Goal: Task Accomplishment & Management: Manage account settings

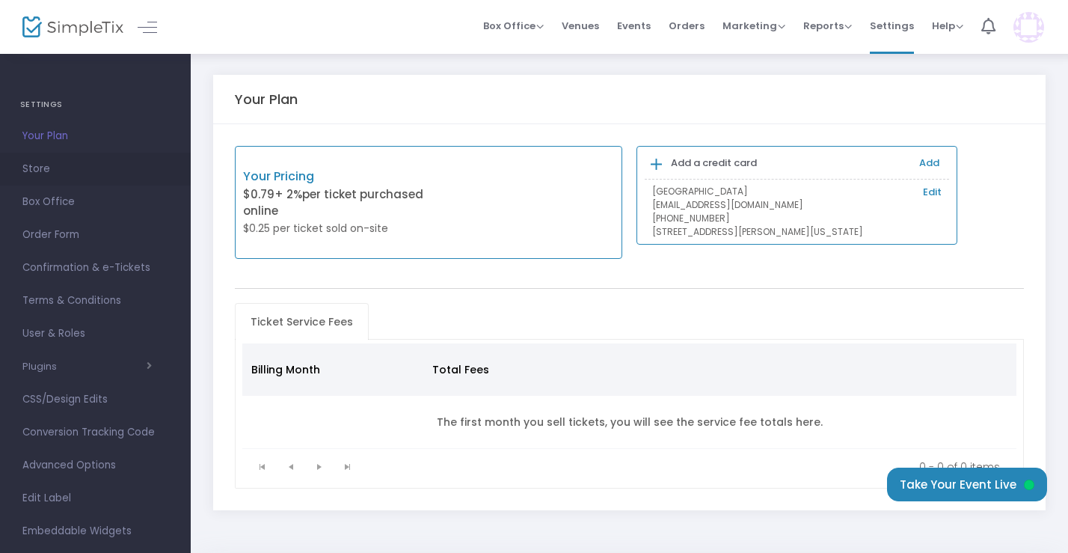
click at [34, 173] on span "Store" at bounding box center [95, 168] width 146 height 19
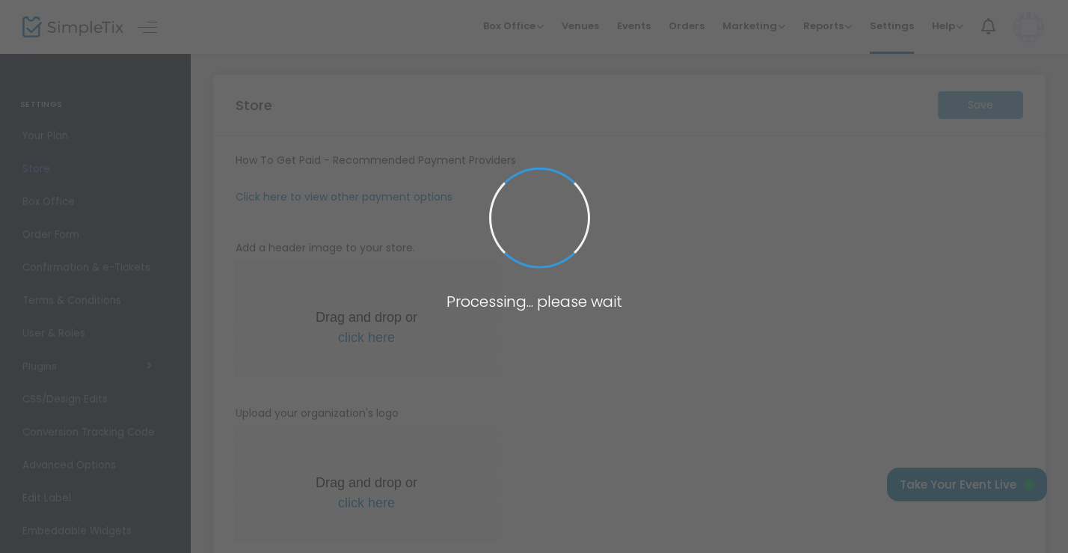
type input "[URL]"
radio input "true"
radio input "false"
radio input "true"
type input "[GEOGRAPHIC_DATA]"
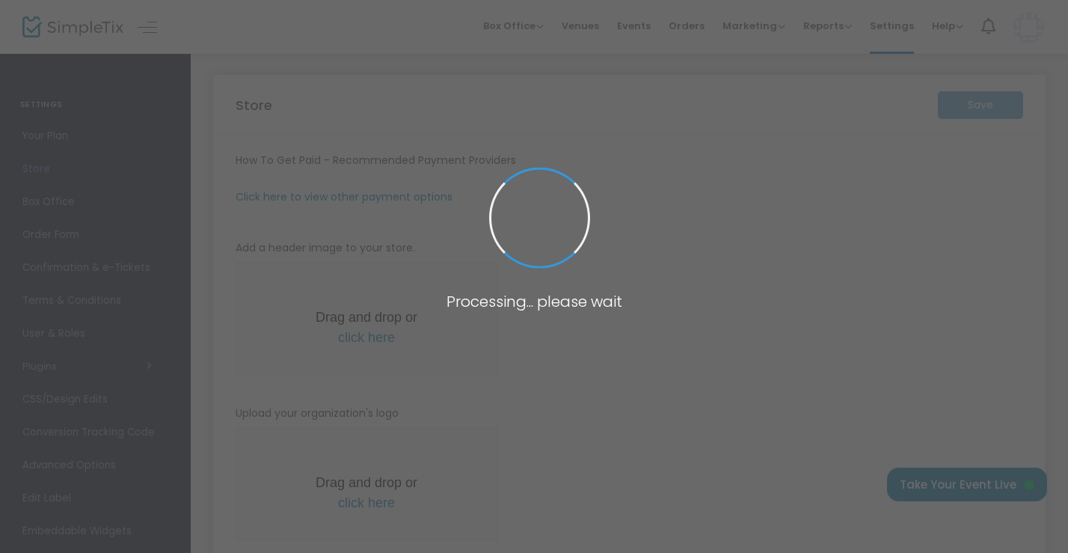
type input "[PHONE_NUMBER]"
type input "[DOMAIN_NAME][URL]"
type input "visitpetersburgva"
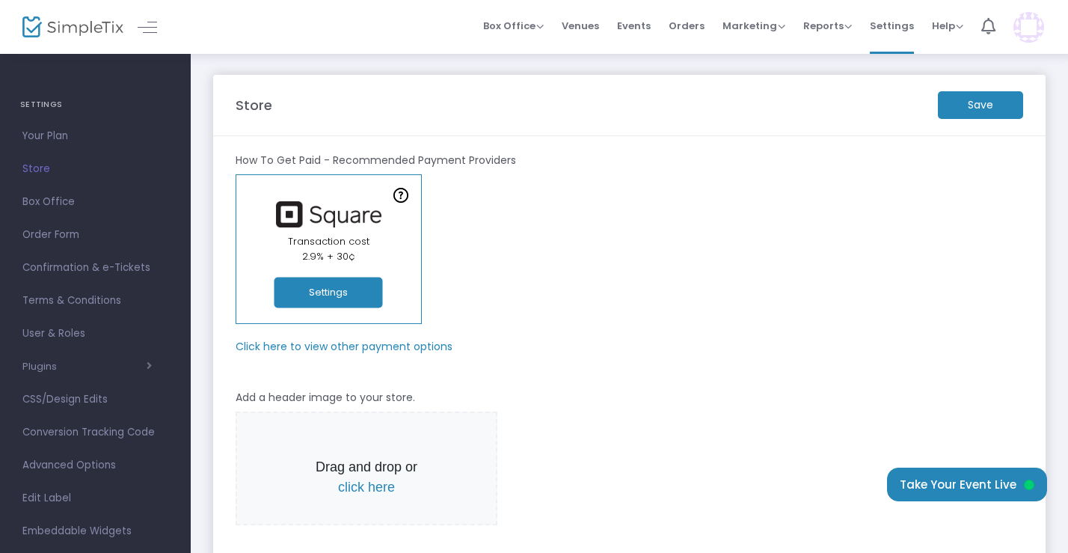
click at [313, 345] on m-panel-subtitle "Click here to view other payment options" at bounding box center [344, 347] width 217 height 16
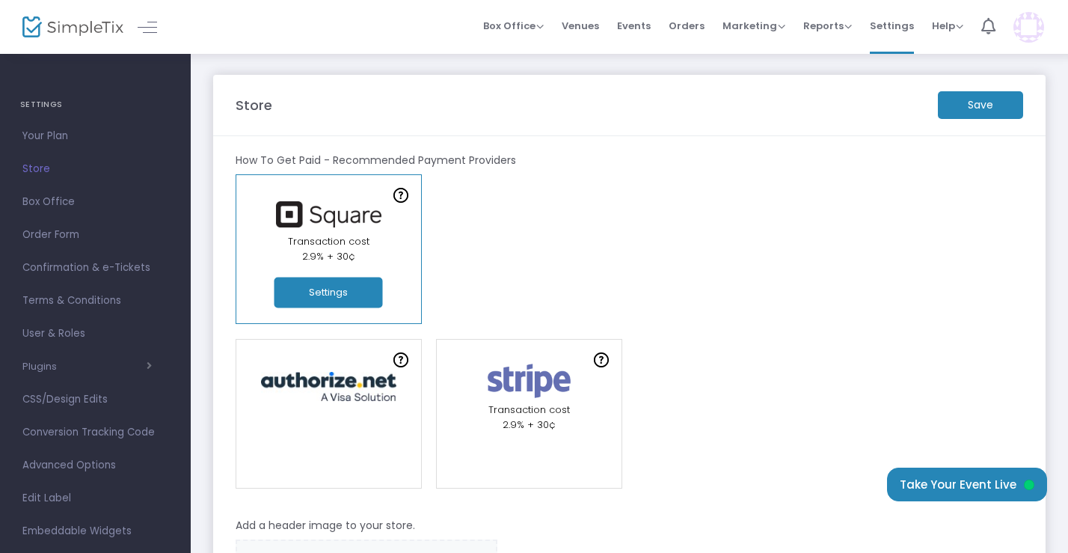
click at [332, 285] on button "Settings" at bounding box center [328, 292] width 108 height 31
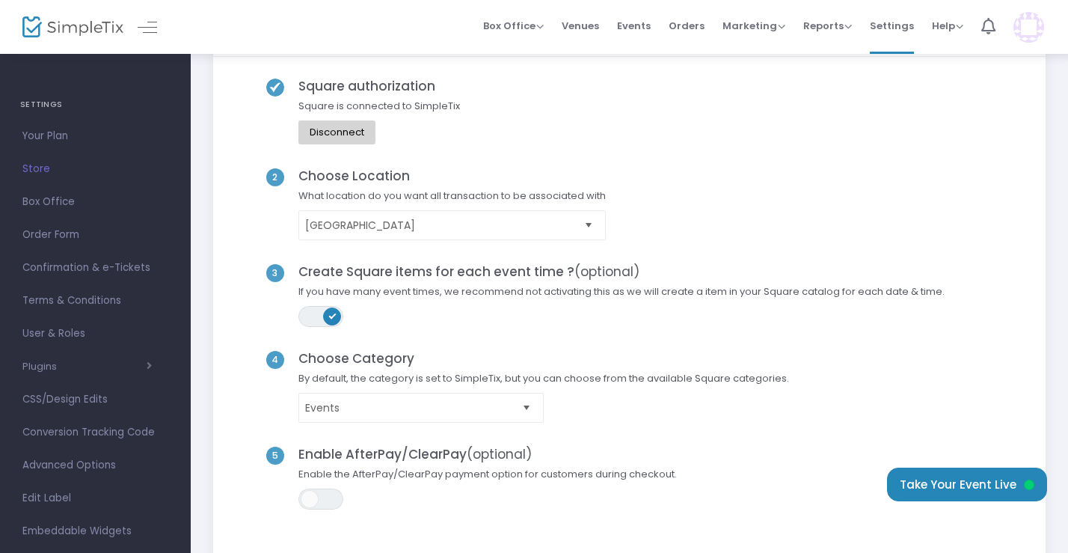
scroll to position [150, 0]
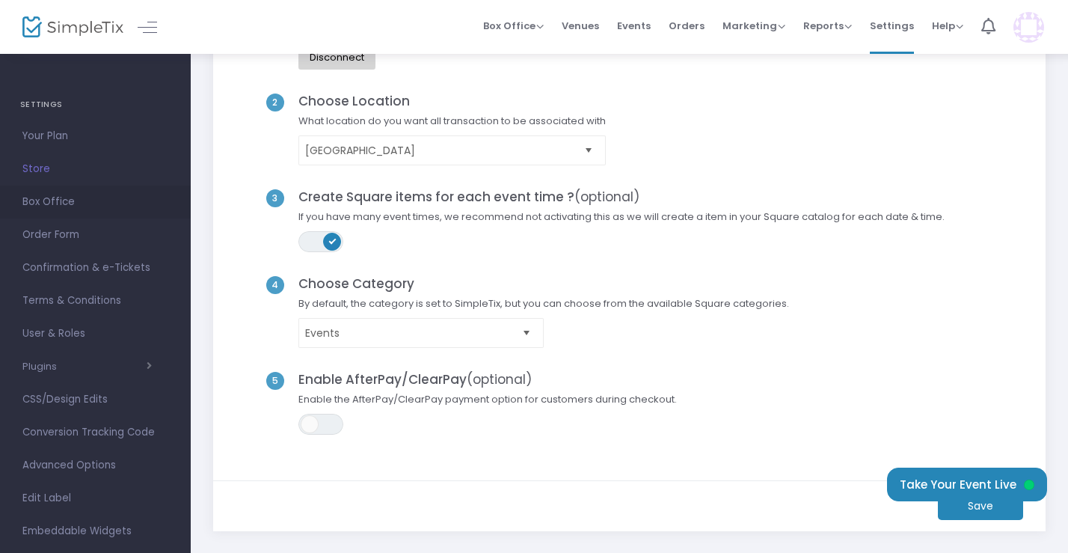
click at [62, 206] on span "Box Office" at bounding box center [95, 201] width 146 height 19
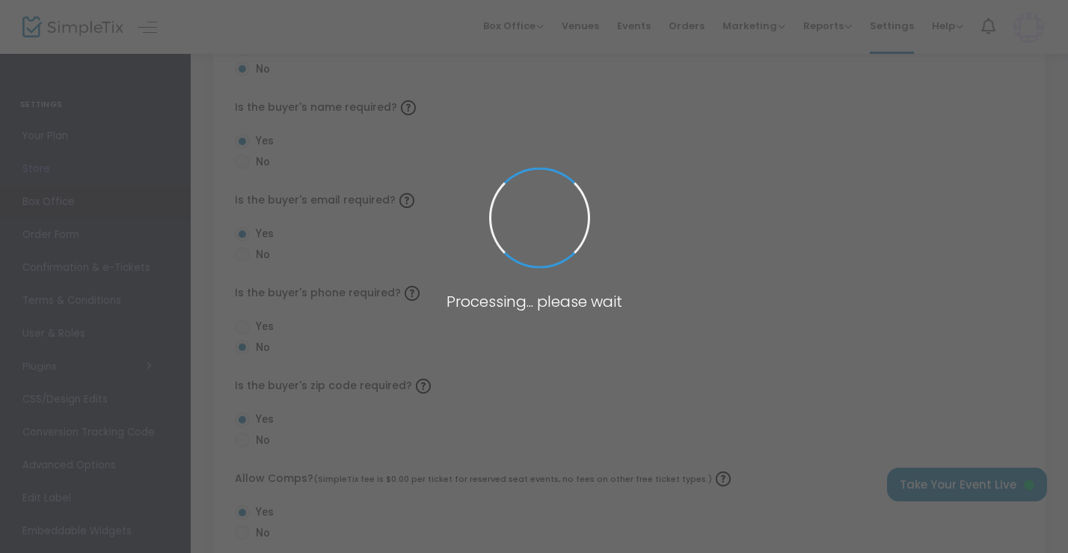
radio input "false"
radio input "true"
radio input "false"
radio input "true"
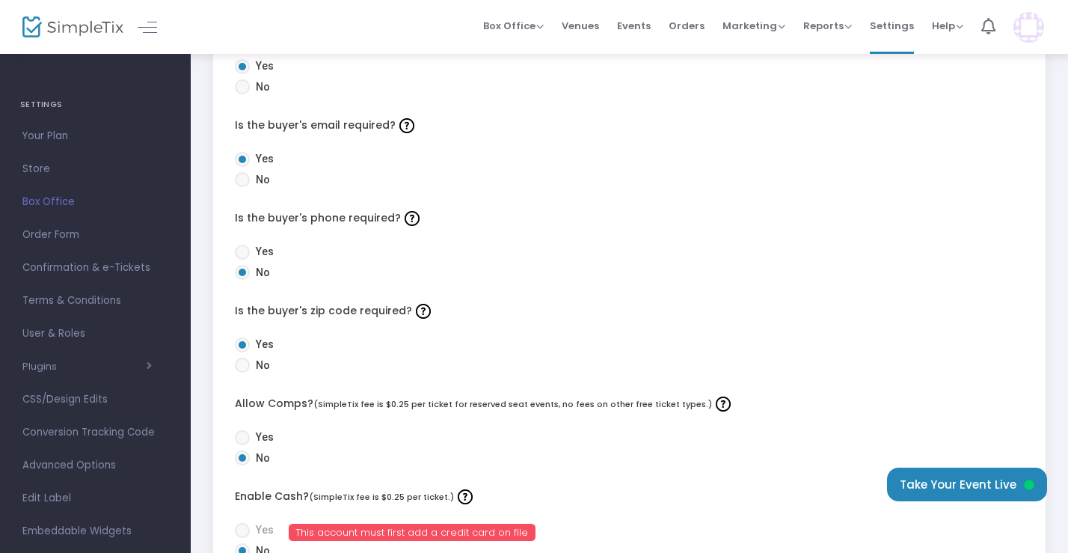
scroll to position [299, 0]
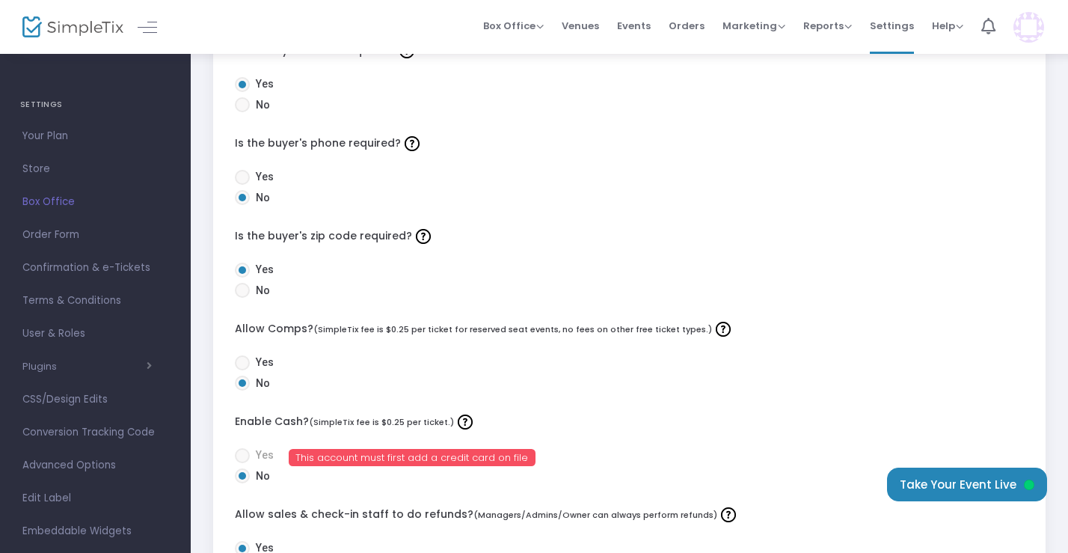
click at [245, 294] on span at bounding box center [242, 290] width 15 height 15
click at [242, 298] on input "No" at bounding box center [242, 298] width 1 height 1
radio input "true"
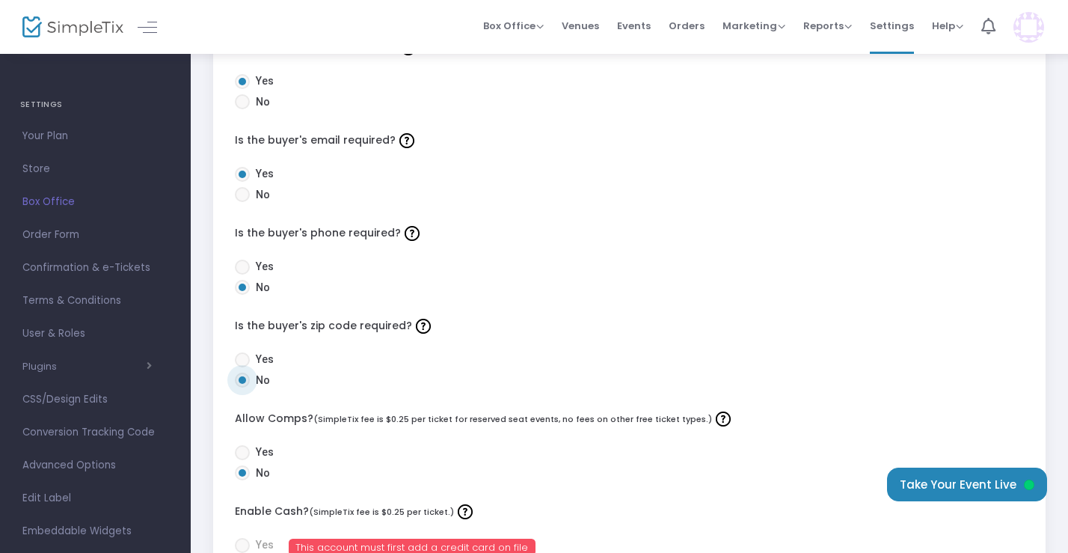
scroll to position [0, 0]
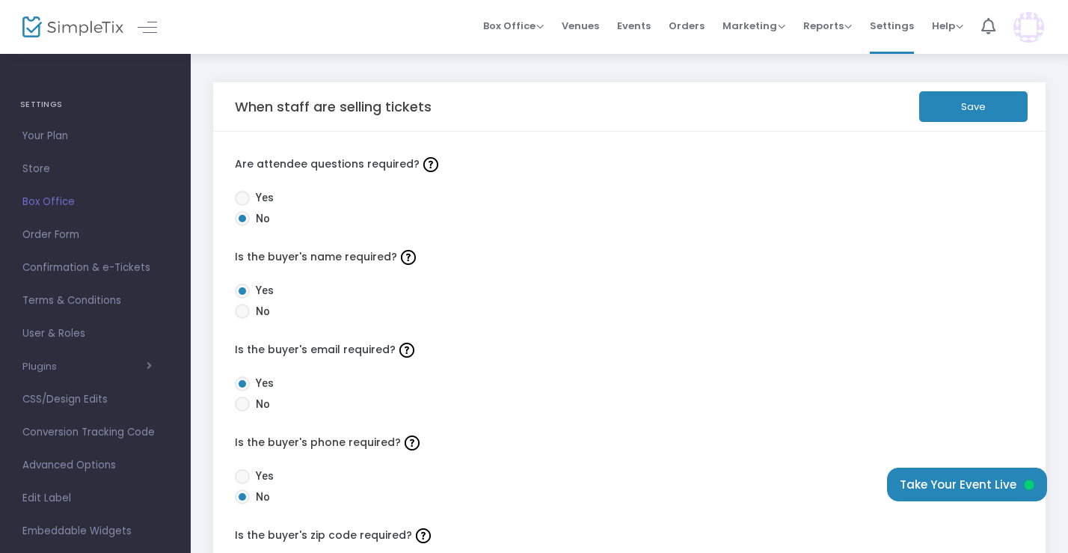
click at [955, 111] on button "Save" at bounding box center [973, 106] width 108 height 31
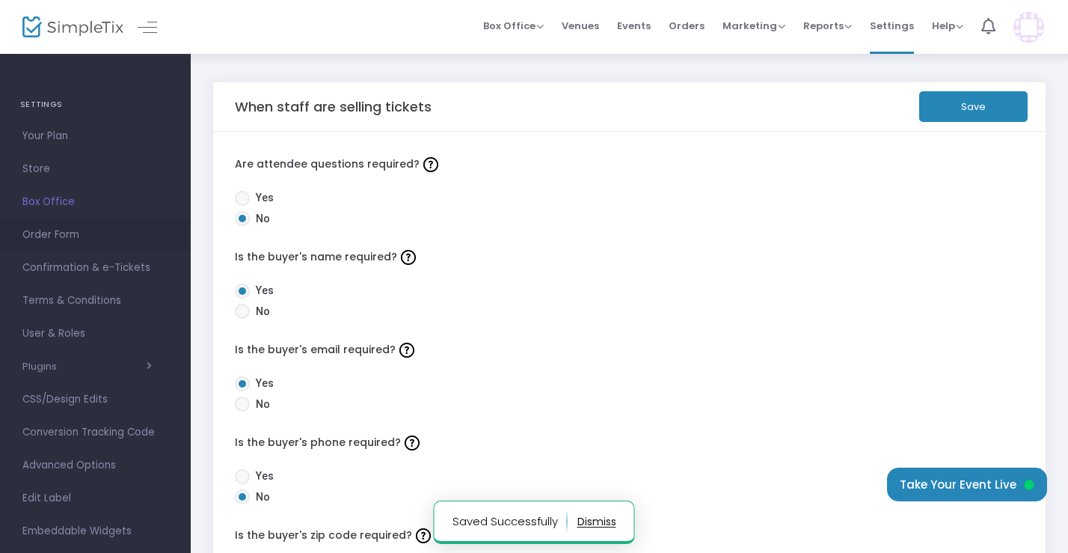
click at [49, 230] on span "Order Form" at bounding box center [95, 234] width 146 height 19
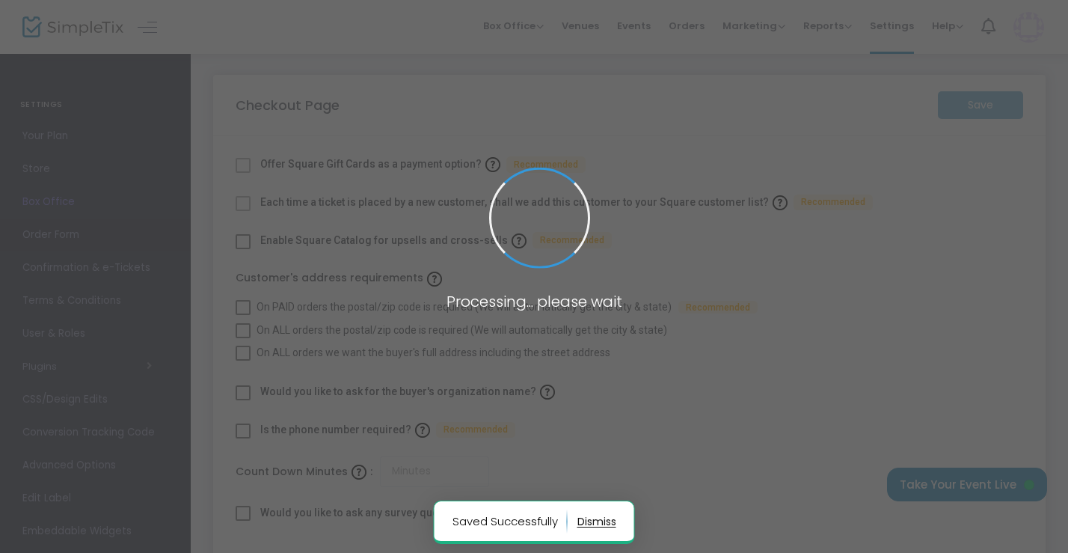
checkbox input "true"
type input "45"
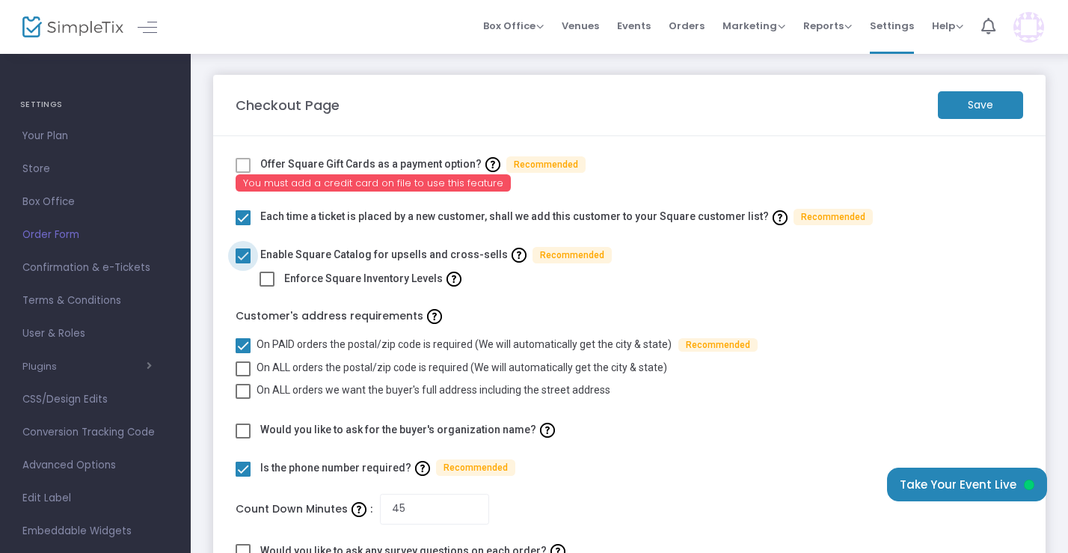
click at [243, 253] on span at bounding box center [243, 255] width 15 height 15
click at [243, 263] on input "checkbox" at bounding box center [242, 263] width 1 height 1
checkbox input "false"
